Goal: Task Accomplishment & Management: Complete application form

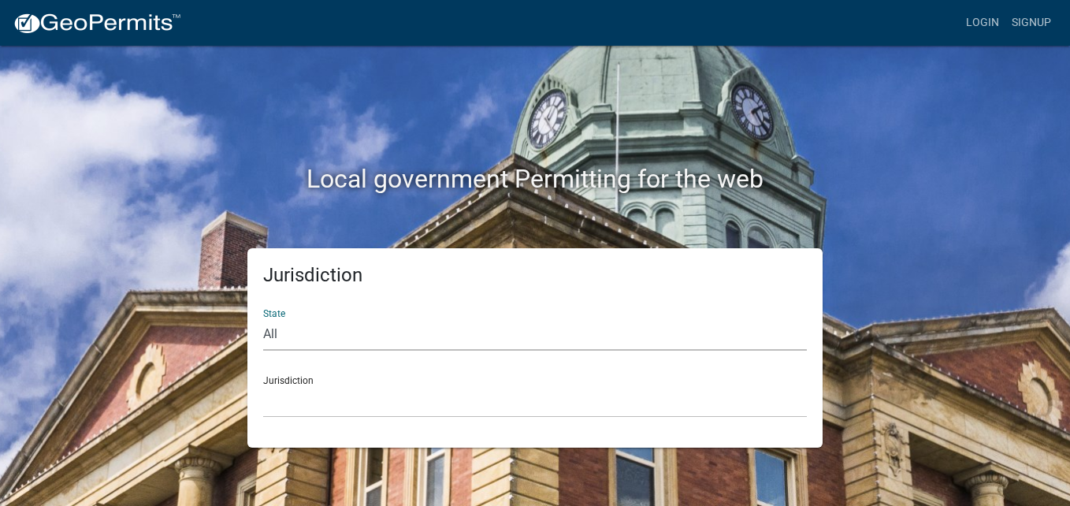
click at [276, 341] on select "All [US_STATE] [US_STATE] [US_STATE] [US_STATE] [US_STATE] [US_STATE] [US_STATE…" at bounding box center [535, 334] width 544 height 32
select select "[US_STATE]"
click at [263, 318] on select "All [US_STATE] [US_STATE] [US_STATE] [US_STATE] [US_STATE] [US_STATE] [US_STATE…" at bounding box center [535, 334] width 544 height 32
click at [307, 399] on select "City of [GEOGRAPHIC_DATA], [US_STATE] [GEOGRAPHIC_DATA], [US_STATE][PERSON_NAME…" at bounding box center [535, 401] width 544 height 32
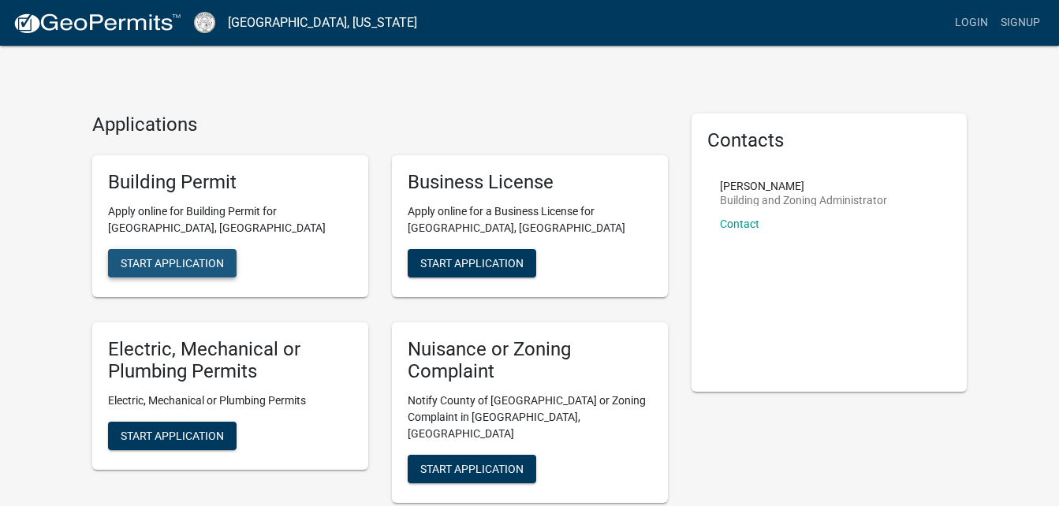
click at [207, 262] on span "Start Application" at bounding box center [172, 262] width 103 height 13
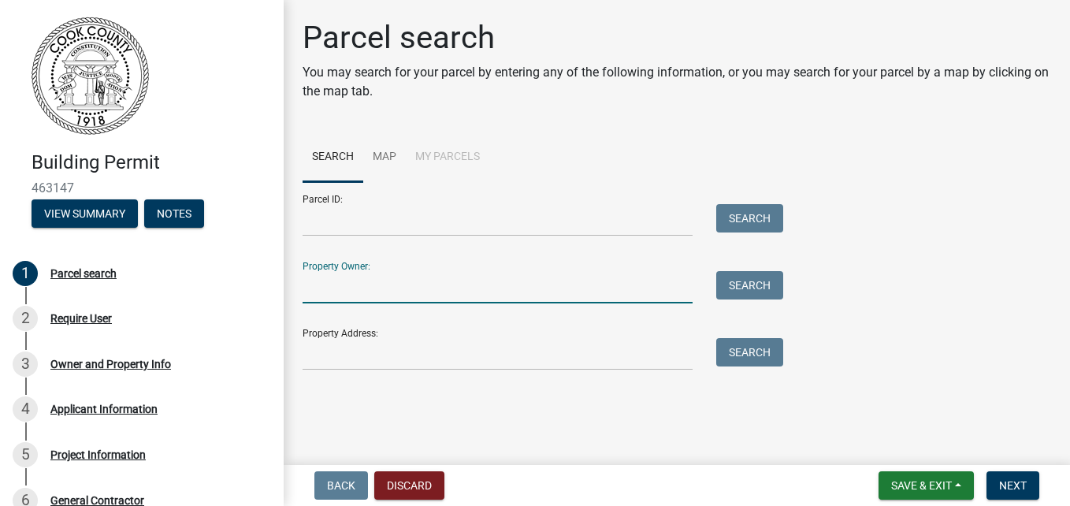
click at [352, 277] on input "Property Owner:" at bounding box center [498, 287] width 390 height 32
click at [352, 277] on input "j" at bounding box center [498, 287] width 390 height 32
type input "[PERSON_NAME]"
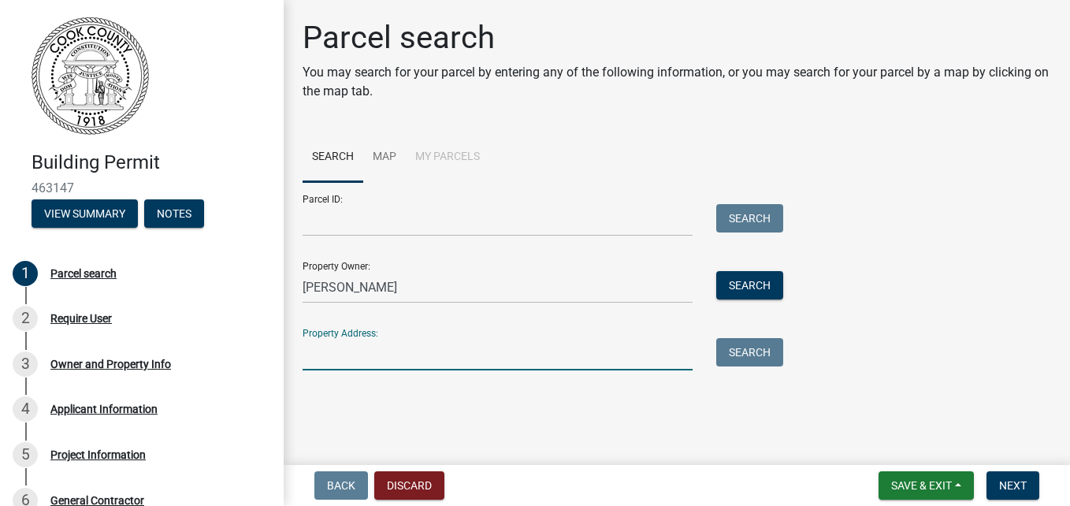
click at [357, 347] on input "Property Address:" at bounding box center [498, 354] width 390 height 32
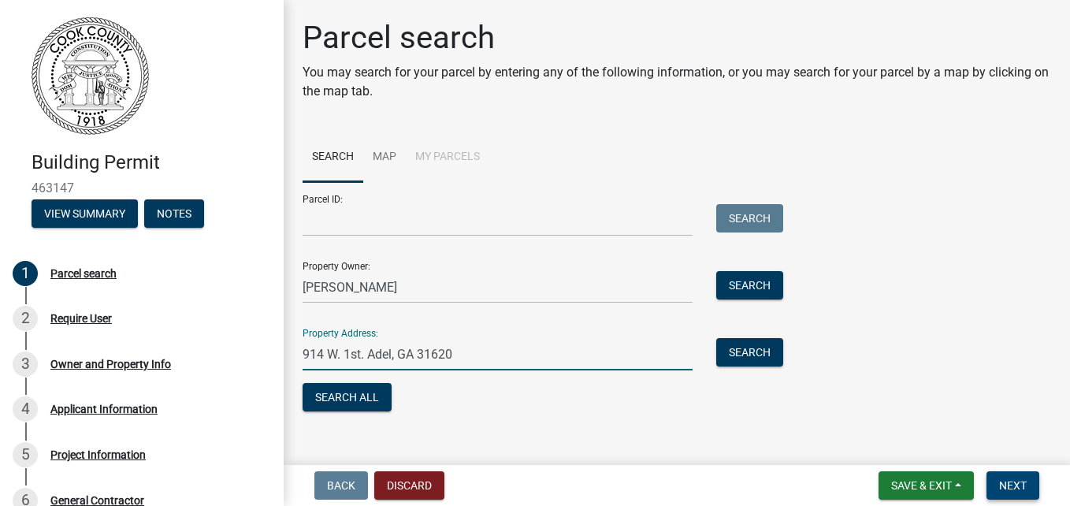
type input "914 W. 1st. Adel, GA 31620"
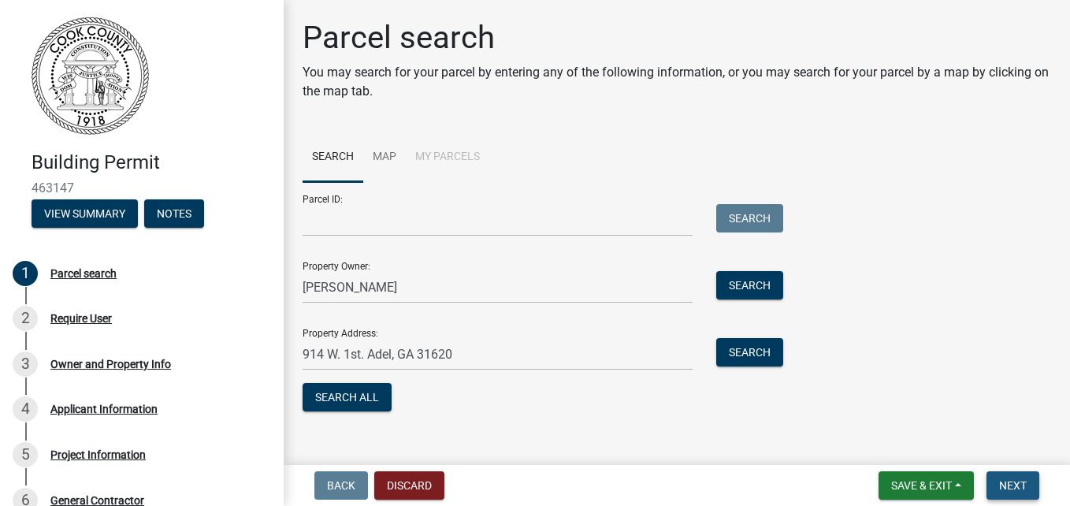
click at [1004, 479] on span "Next" at bounding box center [1014, 485] width 28 height 13
click at [1004, 486] on span "Next" at bounding box center [1014, 485] width 28 height 13
click at [351, 394] on button "Search All" at bounding box center [347, 397] width 89 height 28
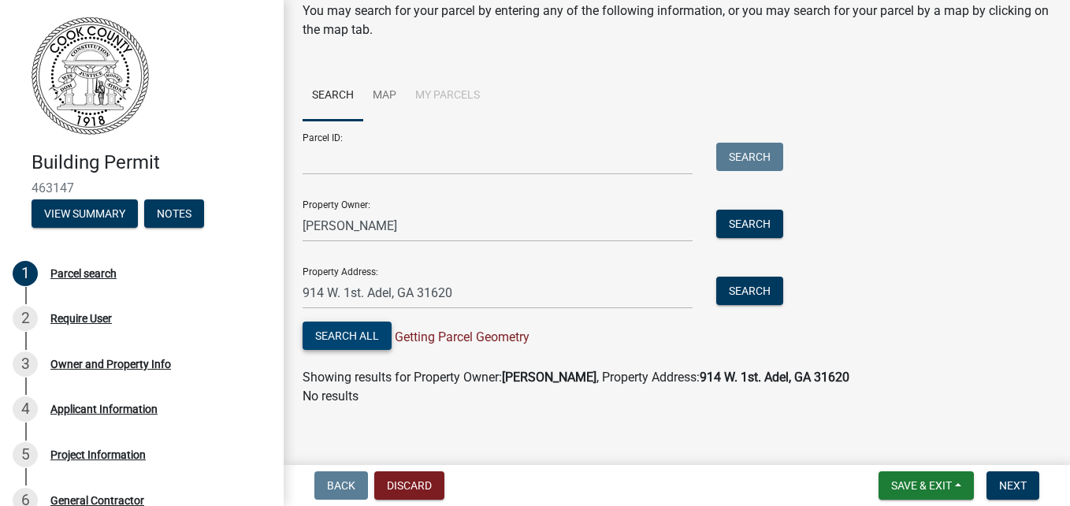
scroll to position [70, 0]
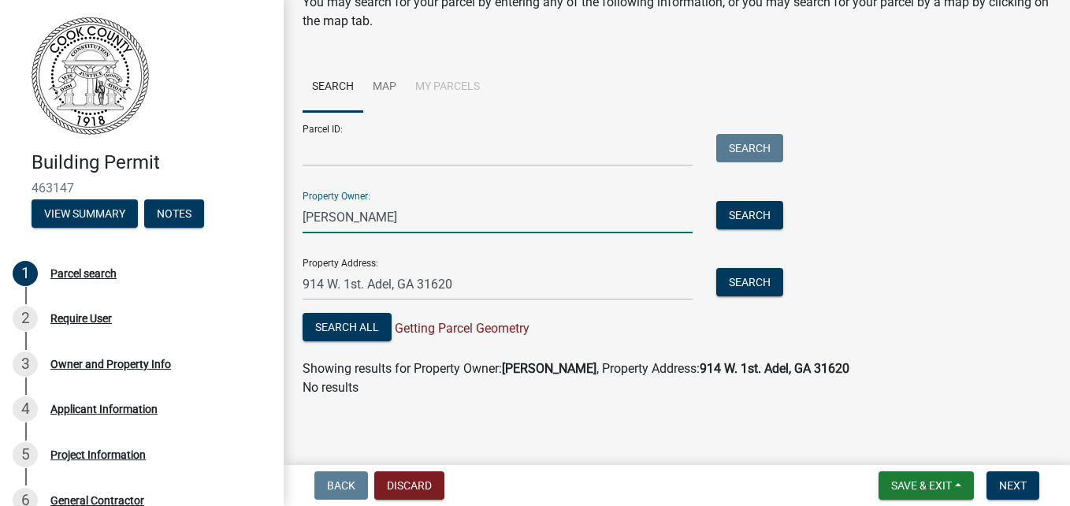
click at [339, 223] on input "[PERSON_NAME]" at bounding box center [498, 217] width 390 height 32
click at [339, 222] on input "[PERSON_NAME]" at bounding box center [498, 217] width 390 height 32
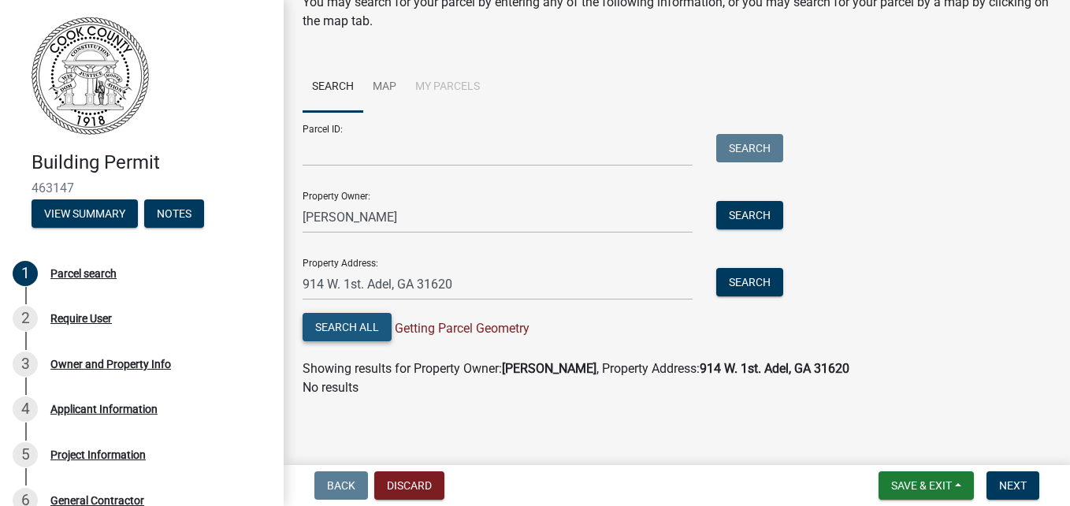
click at [354, 330] on button "Search All" at bounding box center [347, 327] width 89 height 28
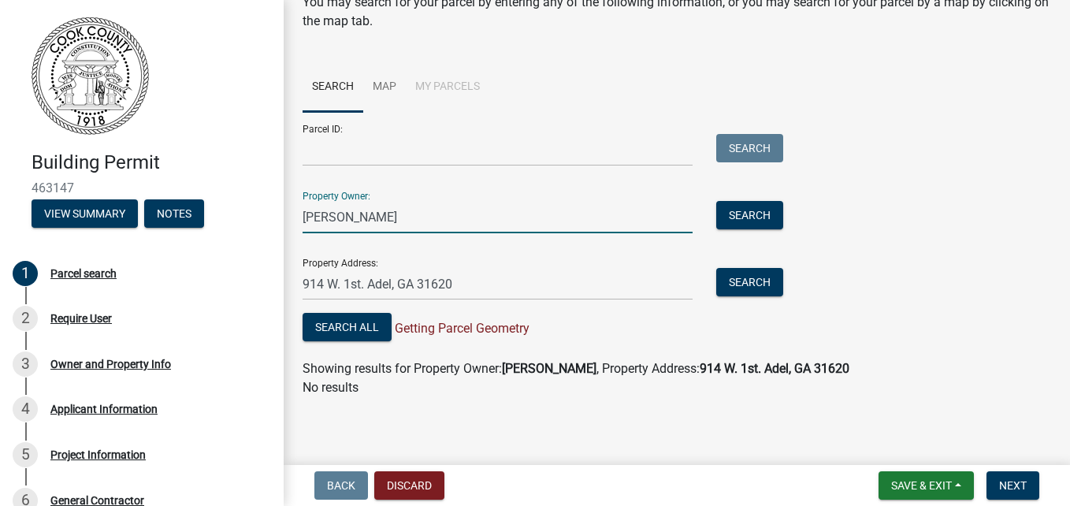
click at [359, 215] on input "[PERSON_NAME]" at bounding box center [498, 217] width 390 height 32
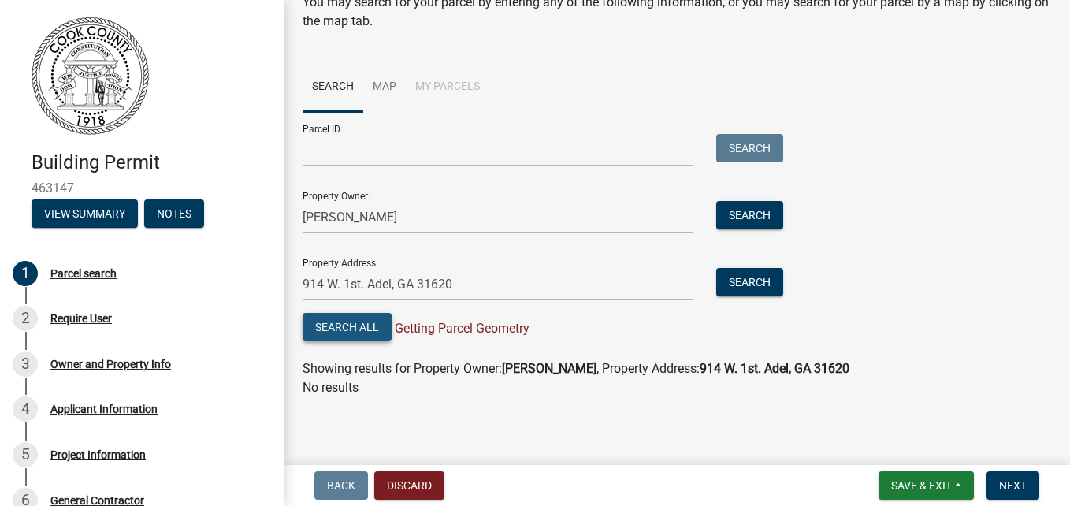
click at [356, 323] on button "Search All" at bounding box center [347, 327] width 89 height 28
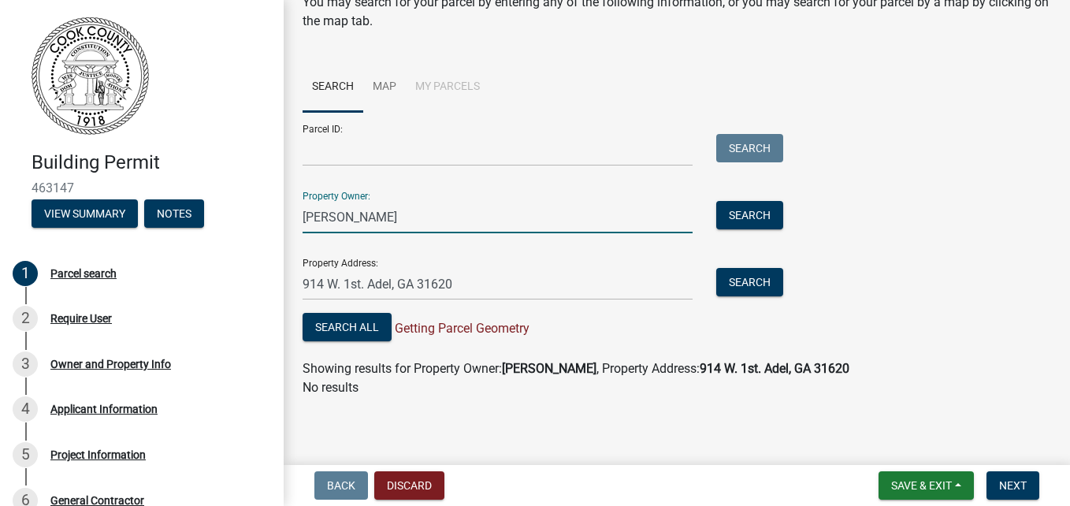
click at [352, 221] on input "[PERSON_NAME]" at bounding box center [498, 217] width 390 height 32
type input "[PERSON_NAME]"
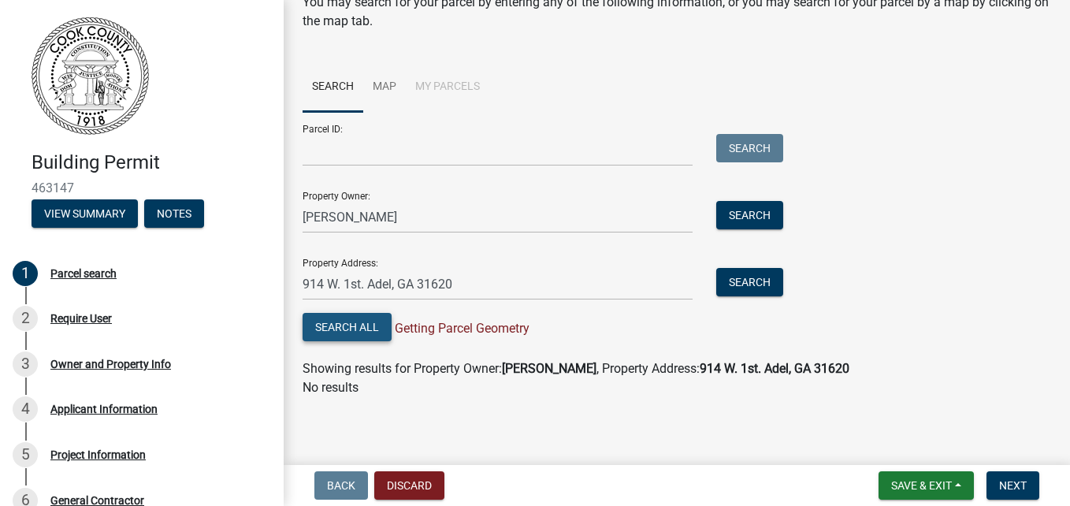
click at [346, 321] on button "Search All" at bounding box center [347, 327] width 89 height 28
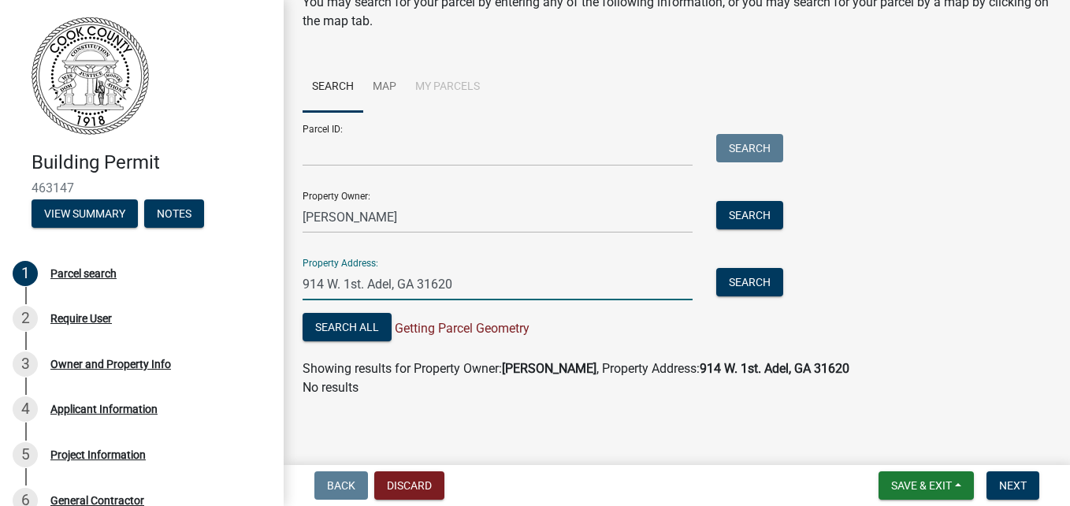
click at [342, 286] on input "914 W. 1st. Adel, GA 31620" at bounding box center [498, 284] width 390 height 32
click at [366, 260] on div "Property Address: [STREET_ADDRESS] [PERSON_NAME], GA 31620 Search" at bounding box center [539, 273] width 473 height 54
click at [342, 288] on input "914 W 1st. Adel, GA 31620" at bounding box center [498, 284] width 390 height 32
click at [374, 281] on input "[STREET_ADDRESS]" at bounding box center [498, 284] width 390 height 32
click at [422, 286] on input "[STREET_ADDRESS]" at bounding box center [498, 284] width 390 height 32
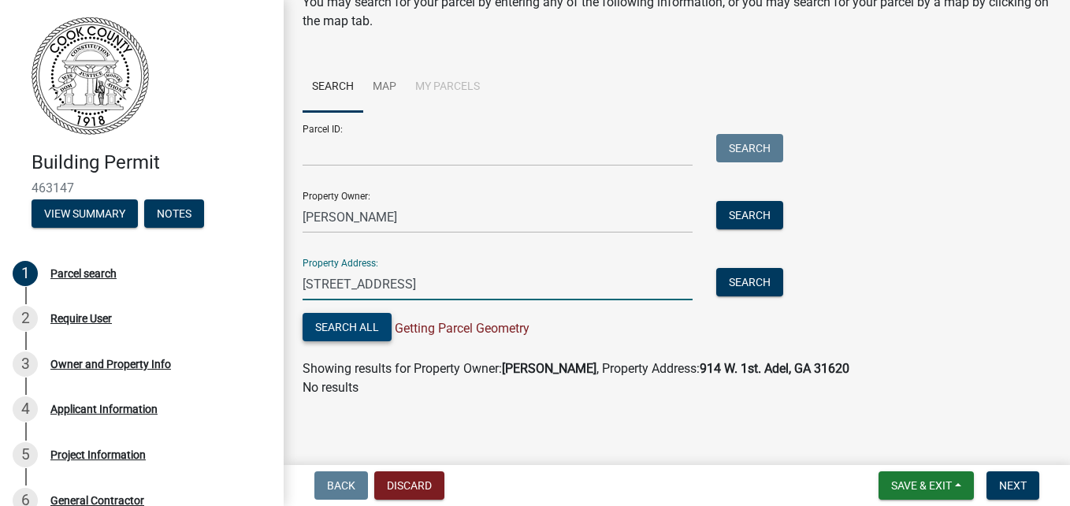
type input "[STREET_ADDRESS]"
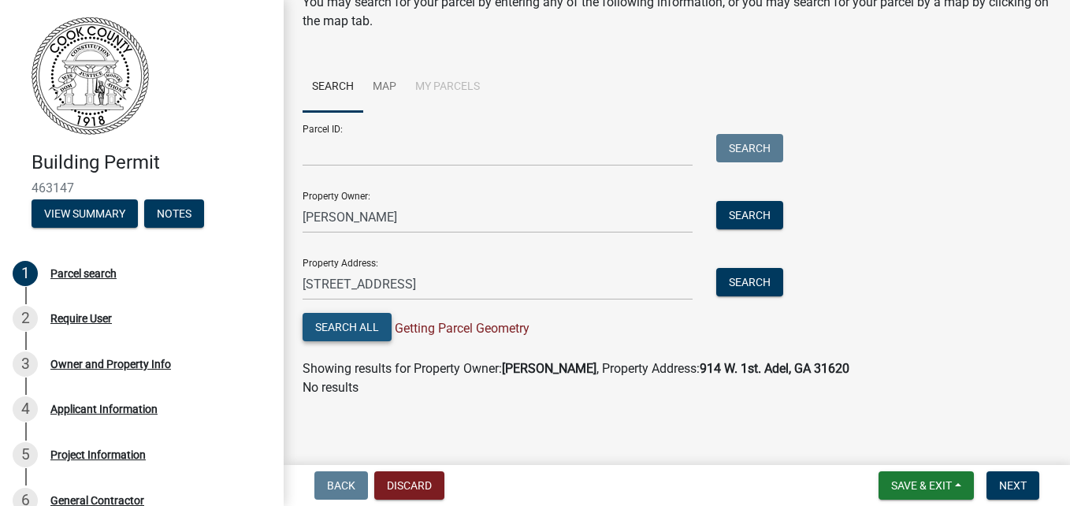
click at [348, 327] on button "Search All" at bounding box center [347, 327] width 89 height 28
click at [750, 208] on button "Search" at bounding box center [750, 215] width 67 height 28
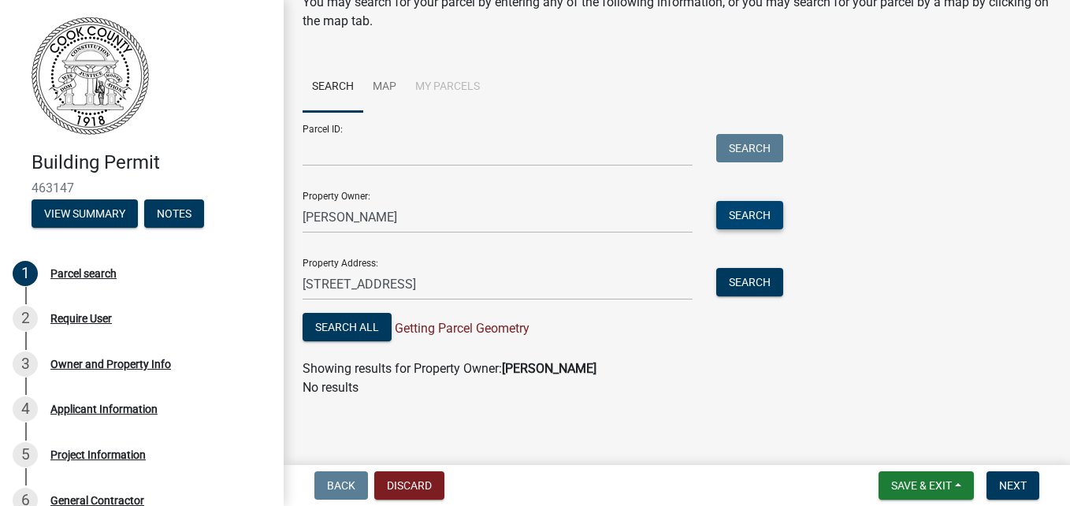
click at [750, 210] on button "Search" at bounding box center [750, 215] width 67 height 28
click at [743, 277] on button "Search" at bounding box center [750, 282] width 67 height 28
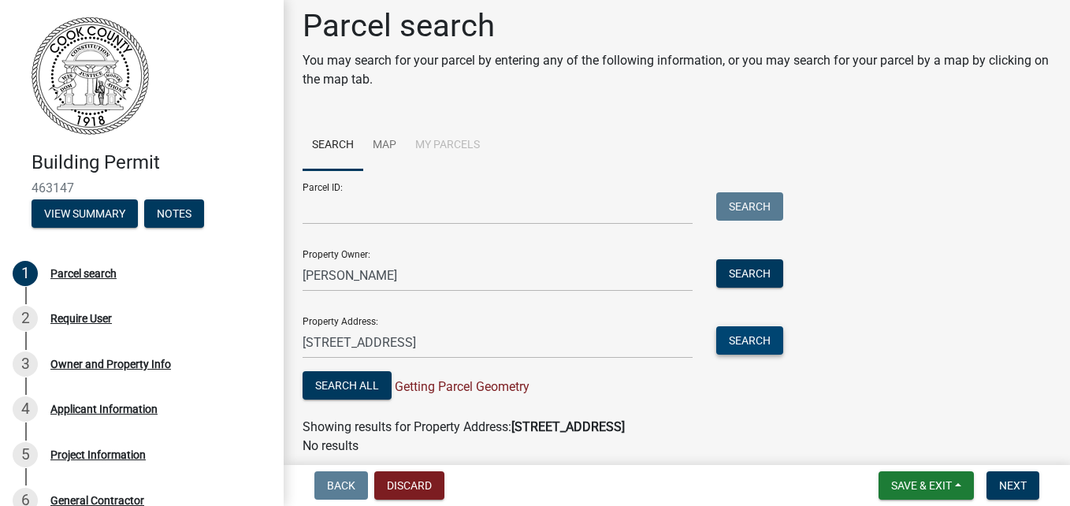
scroll to position [0, 0]
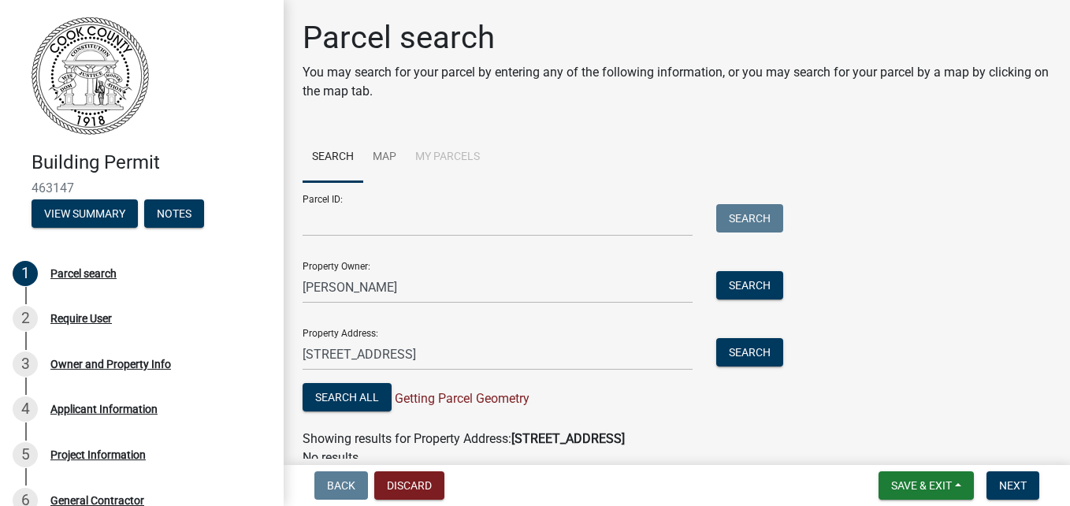
click at [1051, 91] on div "Parcel search You may search for your parcel by entering any of the following i…" at bounding box center [677, 250] width 773 height 463
click at [78, 276] on div "Parcel search" at bounding box center [83, 273] width 66 height 11
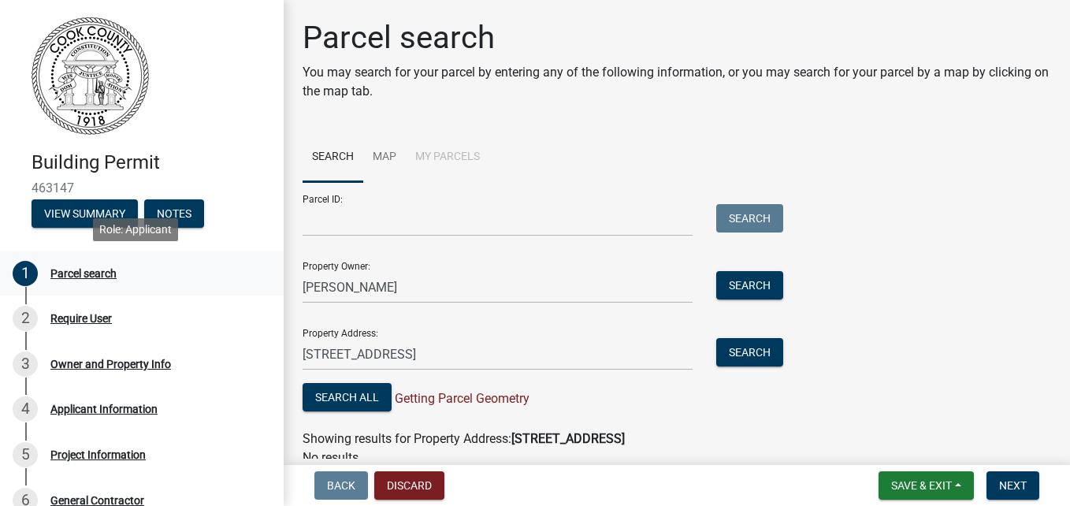
click at [78, 276] on div "Parcel search" at bounding box center [83, 273] width 66 height 11
click at [97, 272] on div "Parcel search" at bounding box center [83, 273] width 66 height 11
click at [197, 225] on button "Notes" at bounding box center [174, 213] width 60 height 28
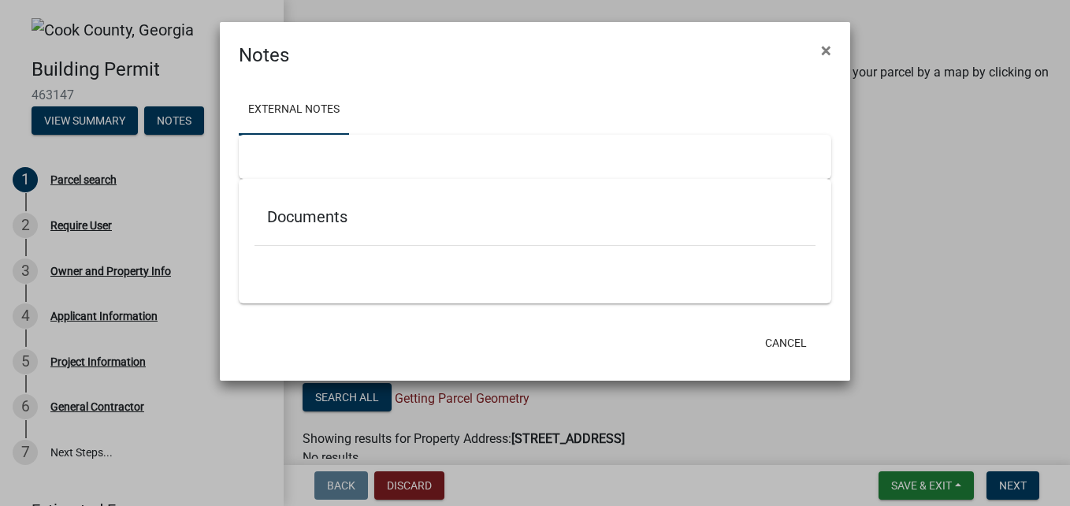
click at [188, 87] on ngb-modal-window "Notes × External Notes Documents Cancel" at bounding box center [535, 253] width 1070 height 506
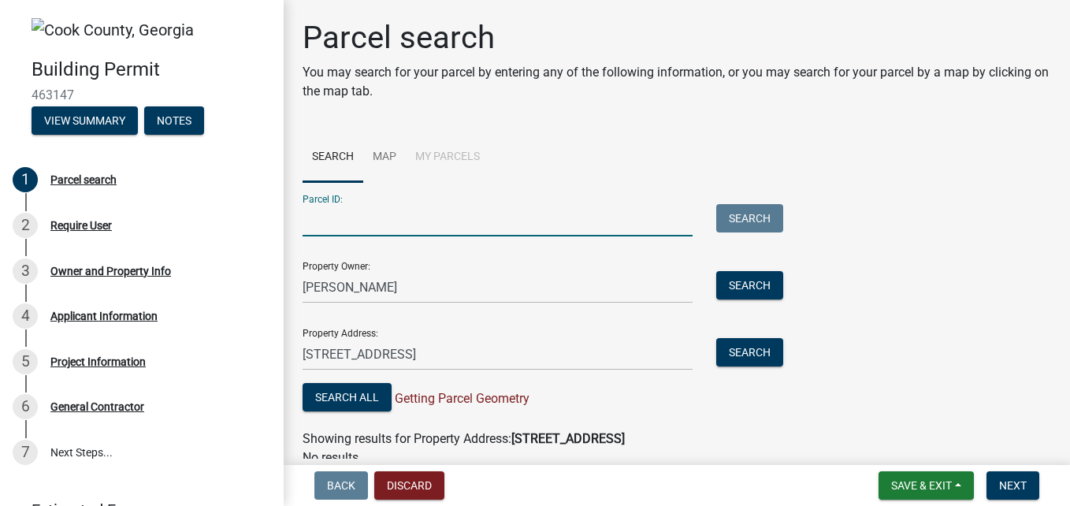
click at [318, 222] on input "Parcel ID:" at bounding box center [498, 220] width 390 height 32
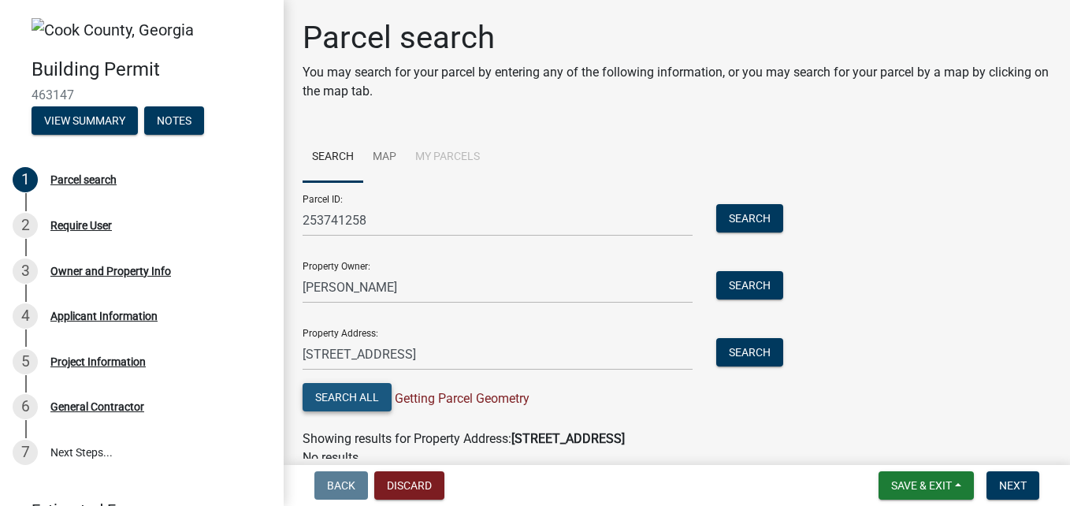
click at [335, 400] on button "Search All" at bounding box center [347, 397] width 89 height 28
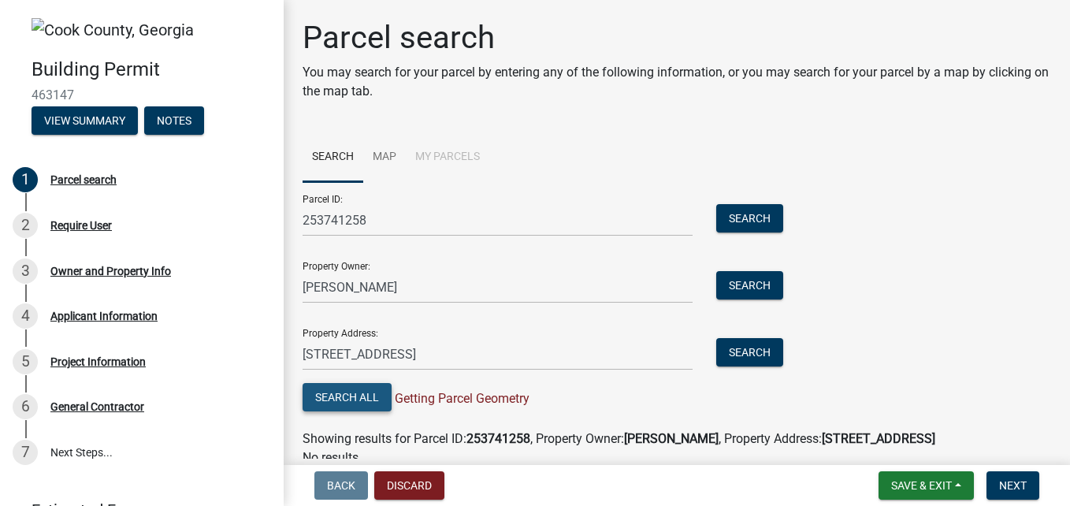
click at [335, 400] on button "Search All" at bounding box center [347, 397] width 89 height 28
click at [1017, 475] on button "Next" at bounding box center [1013, 485] width 53 height 28
click at [1010, 480] on span "Next" at bounding box center [1014, 485] width 28 height 13
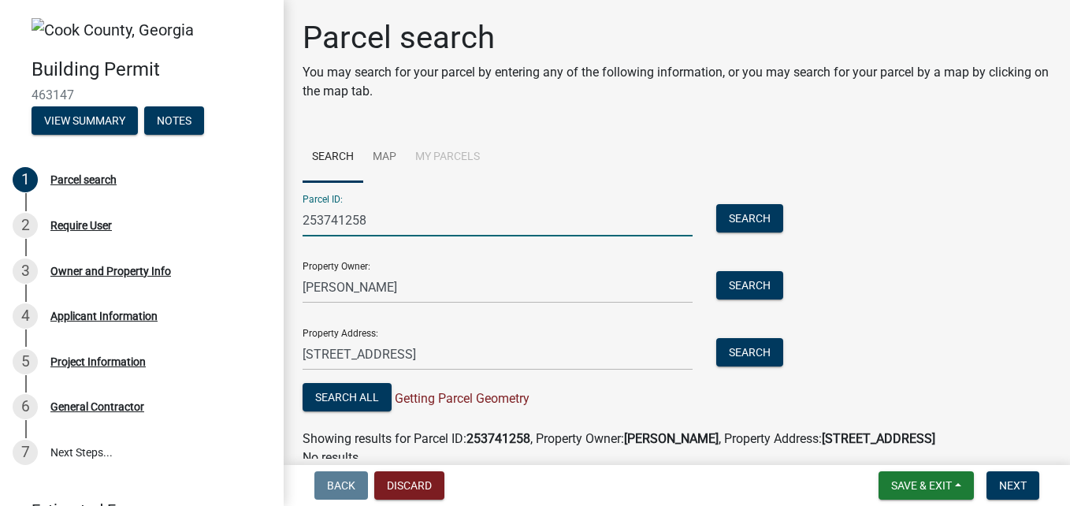
click at [381, 213] on input "253741258" at bounding box center [498, 220] width 390 height 32
type input "2"
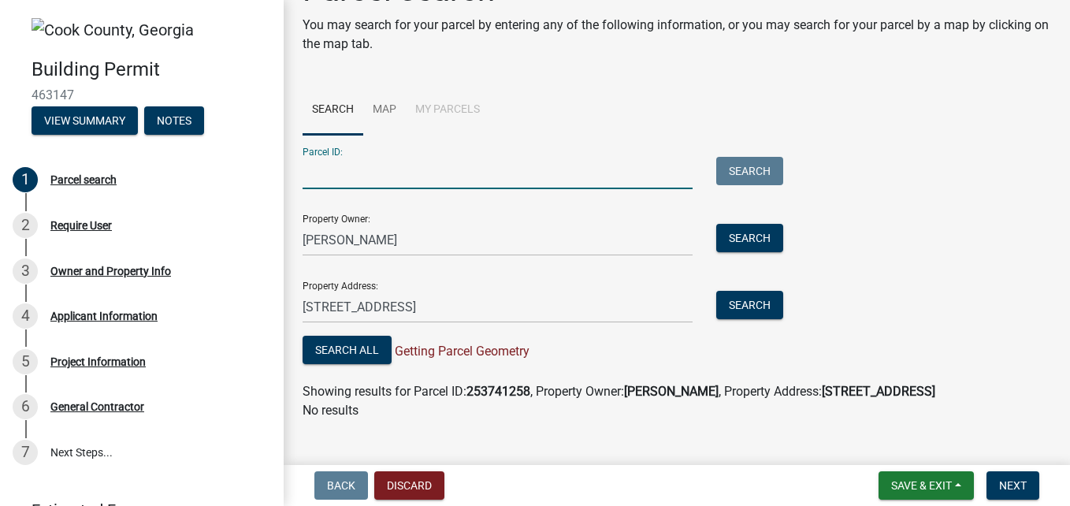
scroll to position [70, 0]
